Goal: Transaction & Acquisition: Subscribe to service/newsletter

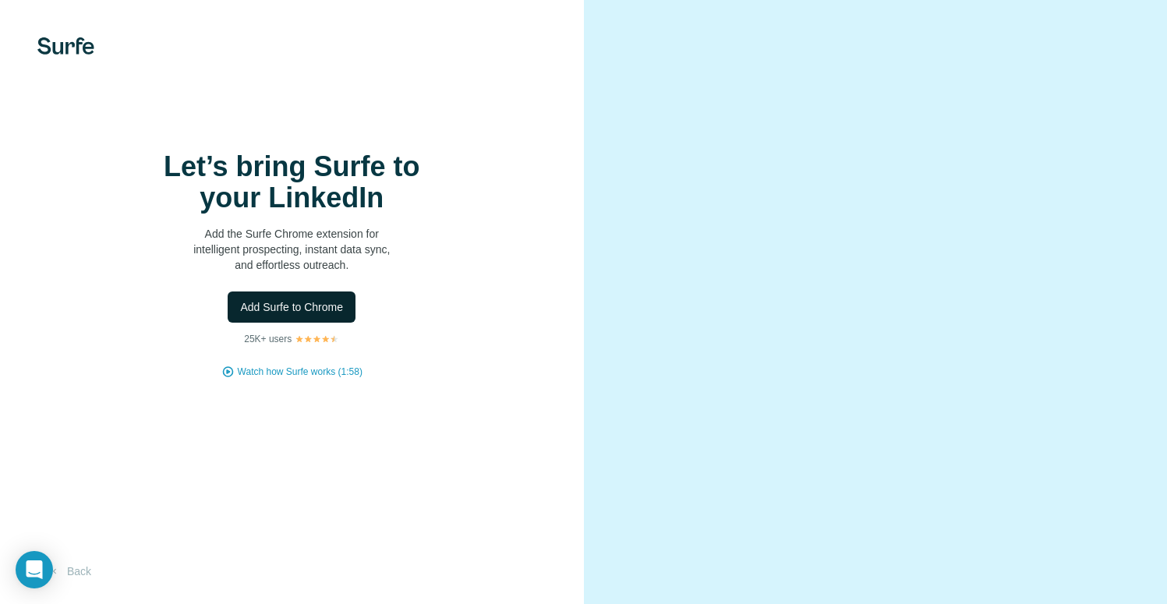
click at [310, 315] on span "Add Surfe to Chrome" at bounding box center [291, 307] width 103 height 16
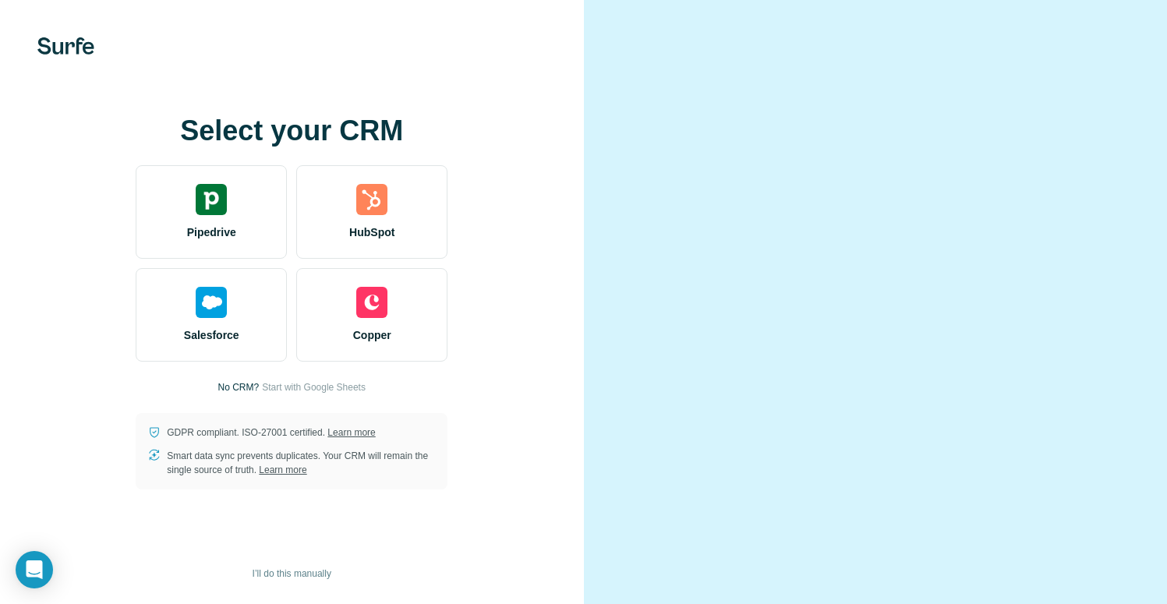
click at [435, 138] on h1 "Select your CRM" at bounding box center [292, 130] width 312 height 31
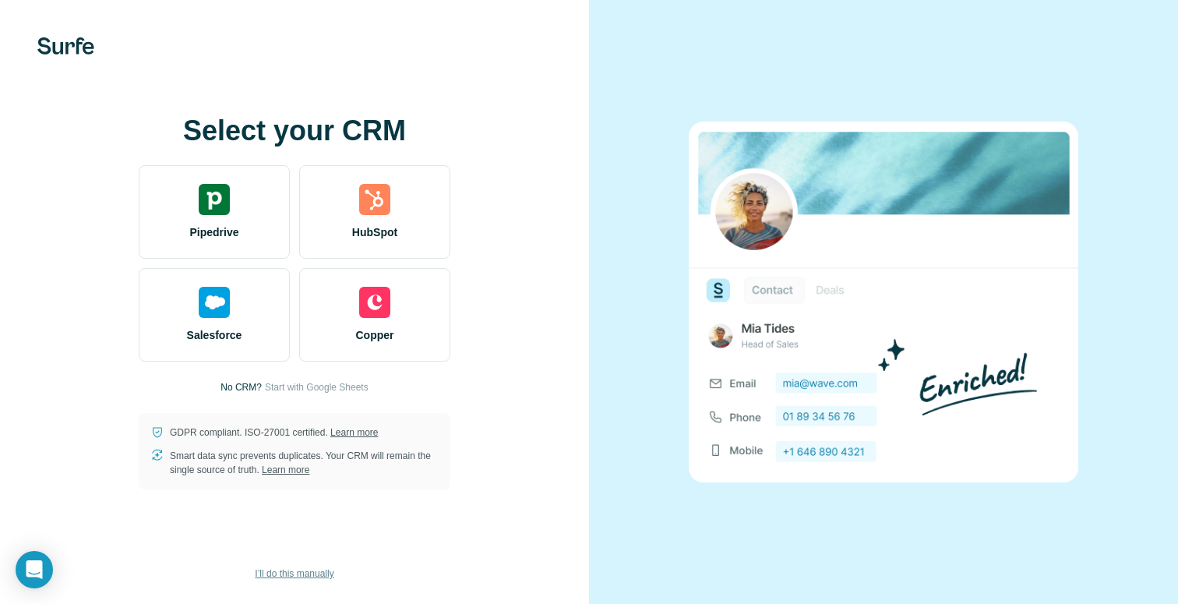
click at [328, 568] on span "I’ll do this manually" at bounding box center [294, 574] width 79 height 14
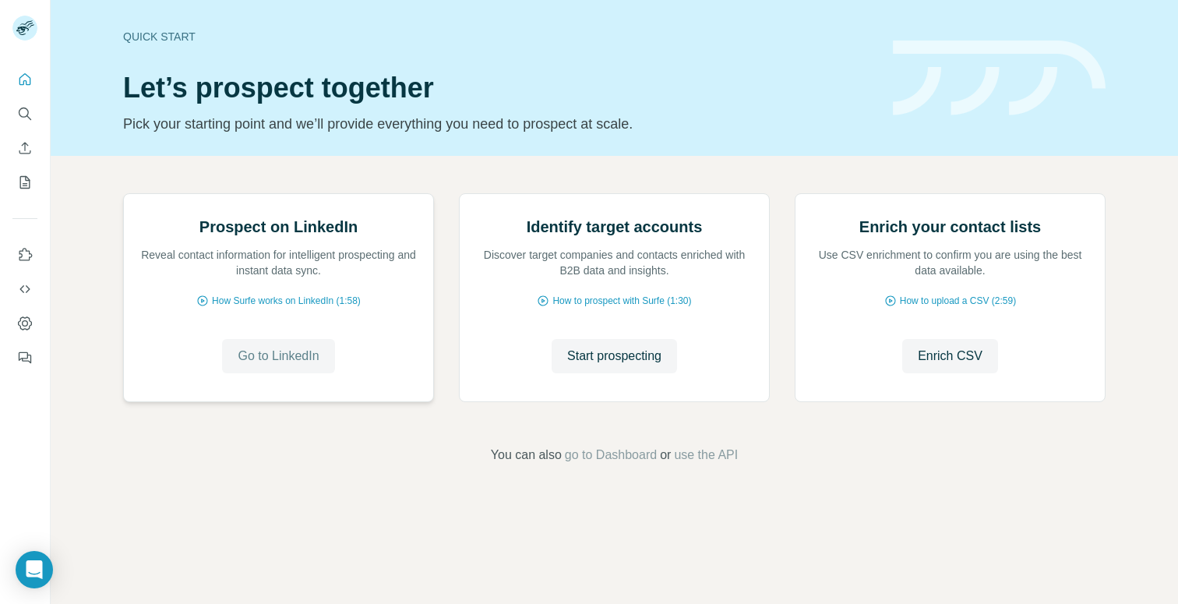
click at [306, 366] on span "Go to LinkedIn" at bounding box center [278, 356] width 81 height 19
